Goal: Task Accomplishment & Management: Use online tool/utility

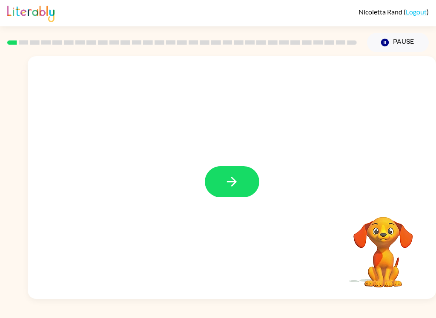
click at [244, 181] on button "button" at bounding box center [232, 181] width 54 height 31
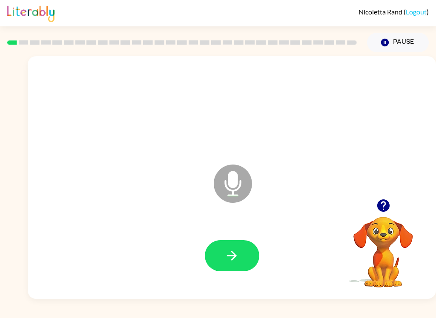
click at [243, 255] on button "button" at bounding box center [232, 256] width 54 height 31
click at [241, 261] on button "button" at bounding box center [232, 256] width 54 height 31
click at [238, 249] on icon "button" at bounding box center [231, 256] width 15 height 15
click at [234, 249] on icon "button" at bounding box center [231, 256] width 15 height 15
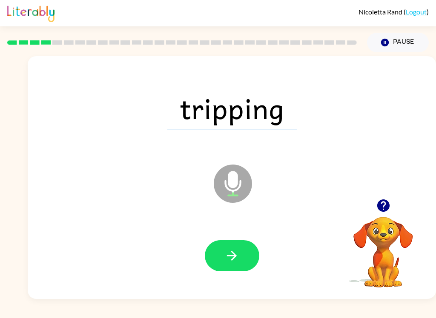
click at [244, 247] on button "button" at bounding box center [232, 256] width 54 height 31
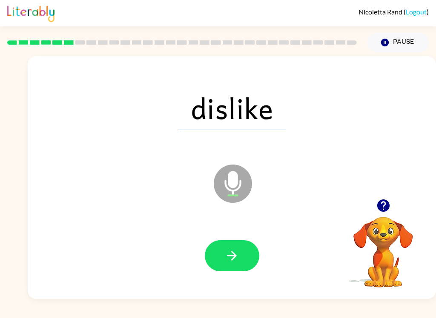
click at [234, 260] on icon "button" at bounding box center [231, 256] width 15 height 15
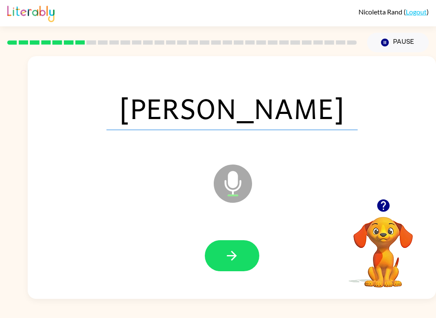
click at [232, 252] on icon "button" at bounding box center [232, 256] width 10 height 10
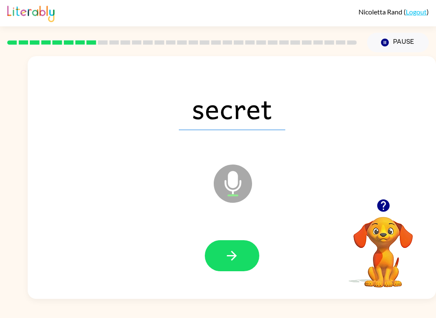
click at [224, 263] on button "button" at bounding box center [232, 256] width 54 height 31
click at [240, 255] on button "button" at bounding box center [232, 256] width 54 height 31
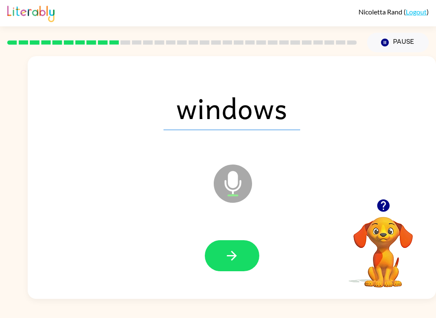
click at [245, 243] on button "button" at bounding box center [232, 256] width 54 height 31
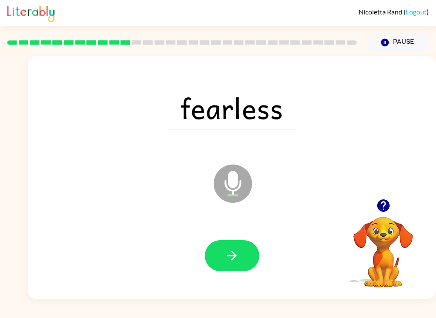
click at [228, 264] on button "button" at bounding box center [232, 256] width 54 height 31
click at [237, 265] on button "button" at bounding box center [232, 256] width 54 height 31
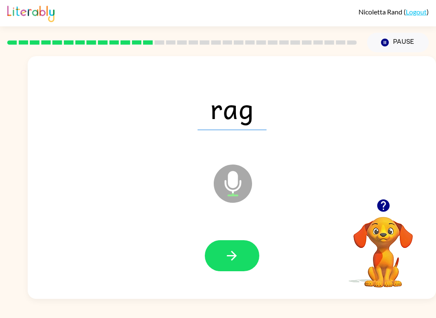
click at [238, 246] on button "button" at bounding box center [232, 256] width 54 height 31
click at [231, 260] on icon "button" at bounding box center [231, 256] width 15 height 15
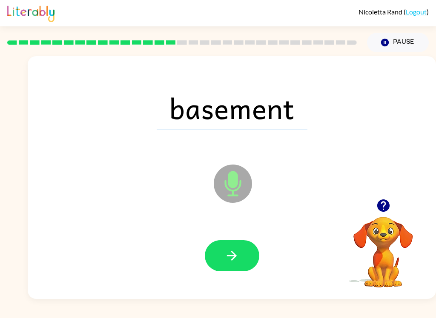
click at [228, 253] on icon "button" at bounding box center [231, 256] width 15 height 15
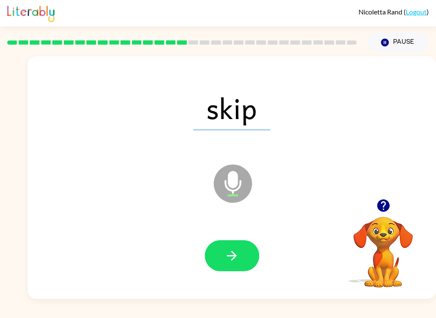
click at [238, 264] on icon "button" at bounding box center [231, 256] width 15 height 15
click at [237, 265] on button "button" at bounding box center [232, 256] width 54 height 31
click at [241, 262] on button "button" at bounding box center [232, 256] width 54 height 31
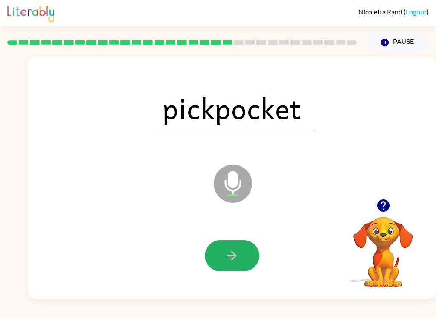
click at [241, 264] on button "button" at bounding box center [232, 256] width 54 height 31
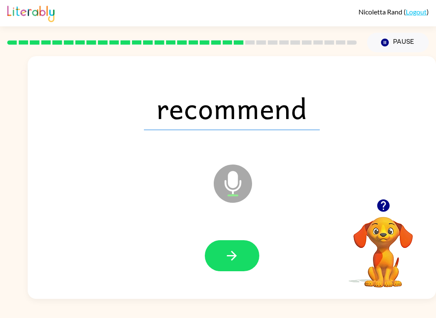
click at [241, 256] on button "button" at bounding box center [232, 256] width 54 height 31
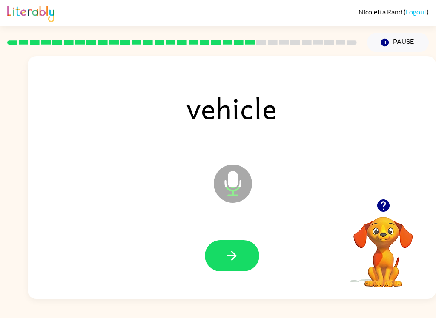
click at [229, 258] on icon "button" at bounding box center [231, 256] width 15 height 15
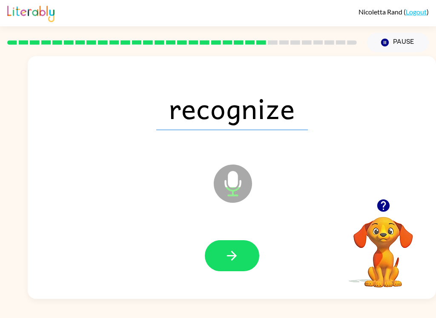
click at [237, 265] on button "button" at bounding box center [232, 256] width 54 height 31
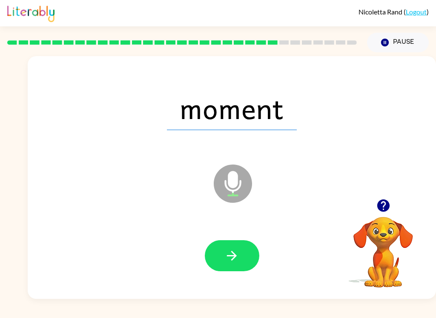
click at [232, 268] on button "button" at bounding box center [232, 256] width 54 height 31
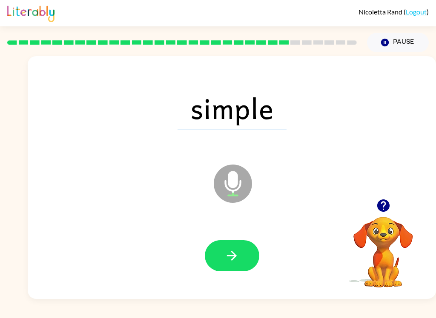
click at [237, 246] on button "button" at bounding box center [232, 256] width 54 height 31
click at [224, 266] on button "button" at bounding box center [232, 256] width 54 height 31
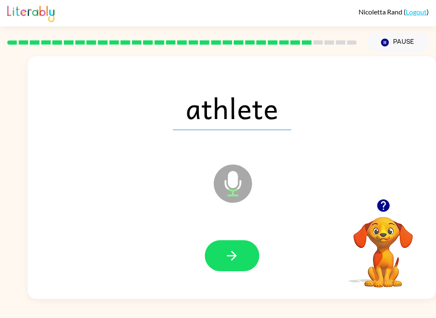
click at [234, 256] on icon "button" at bounding box center [232, 256] width 10 height 10
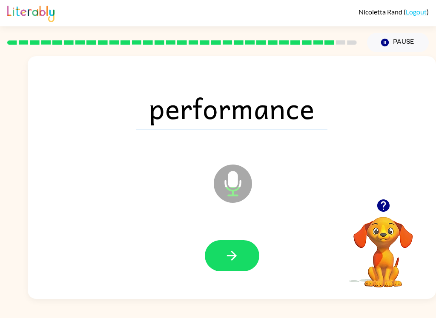
click at [241, 252] on button "button" at bounding box center [232, 256] width 54 height 31
